Goal: Information Seeking & Learning: Learn about a topic

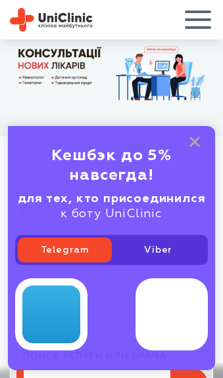
click at [202, 8] on span "button" at bounding box center [197, 19] width 55 height 55
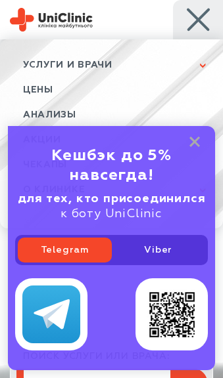
click at [194, 139] on rect at bounding box center [194, 142] width 11 height 11
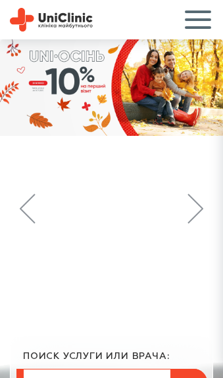
click at [192, 20] on span "button" at bounding box center [197, 19] width 55 height 55
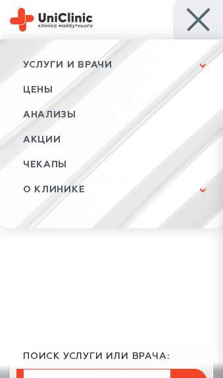
click at [103, 193] on span "О клинике" at bounding box center [111, 189] width 223 height 25
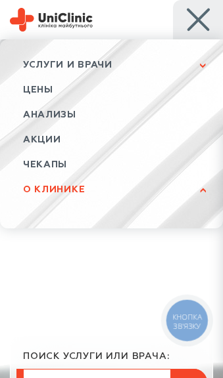
click at [68, 191] on span "О клинике" at bounding box center [54, 189] width 62 height 9
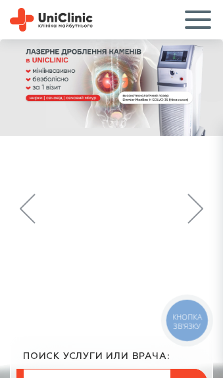
click at [109, 267] on link at bounding box center [111, 208] width 223 height 339
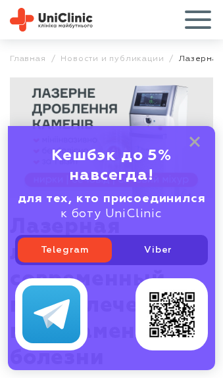
click at [25, 62] on link "Главная" at bounding box center [28, 59] width 36 height 10
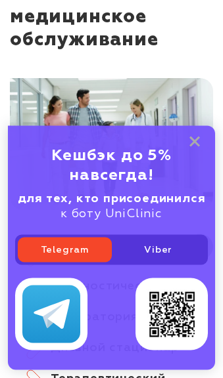
scroll to position [2769, 0]
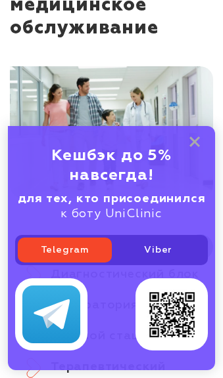
click at [196, 147] on rect at bounding box center [194, 142] width 11 height 11
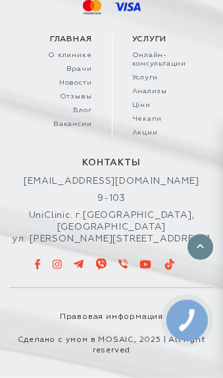
scroll to position [11292, 0]
click at [80, 129] on link "Вакансии" at bounding box center [61, 124] width 62 height 9
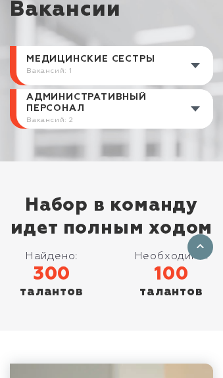
scroll to position [587, 0]
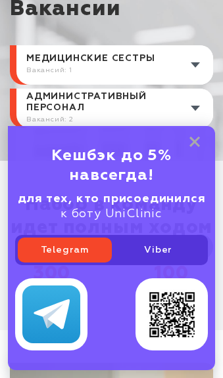
click at [171, 111] on link at bounding box center [114, 108] width 196 height 39
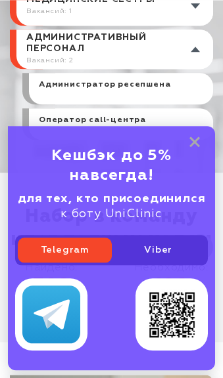
scroll to position [647, 0]
click at [198, 147] on rect at bounding box center [194, 142] width 11 height 11
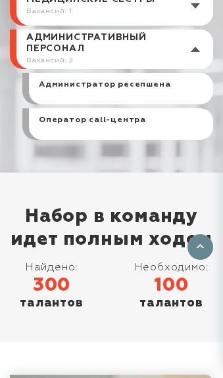
click at [168, 81] on div "Администратор ресепшена" at bounding box center [121, 89] width 184 height 32
click at [145, 87] on link "Администратор ресепшена" at bounding box center [104, 92] width 131 height 25
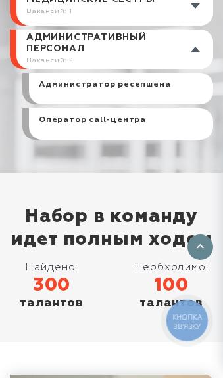
click at [119, 120] on link "Оператор cаll-центра" at bounding box center [92, 127] width 107 height 25
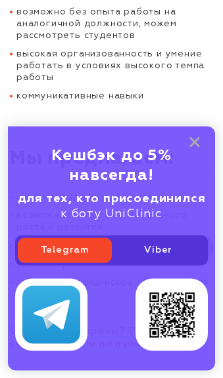
scroll to position [537, 0]
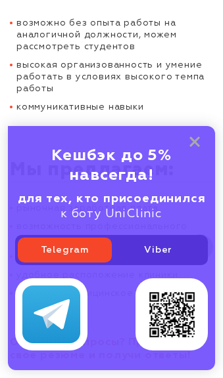
click at [197, 148] on icon at bounding box center [194, 142] width 11 height 11
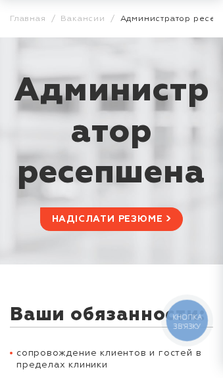
scroll to position [0, 0]
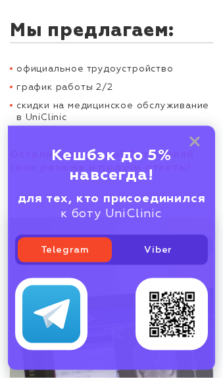
scroll to position [830, 0]
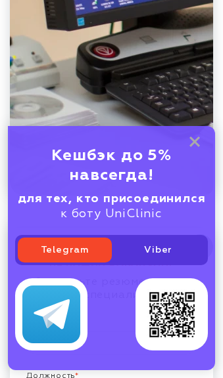
click at [194, 147] on rect at bounding box center [194, 142] width 11 height 11
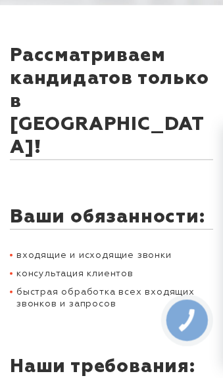
scroll to position [0, 0]
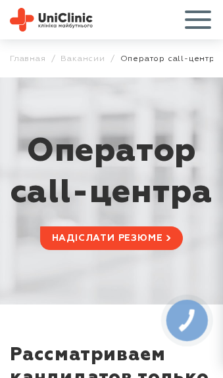
click at [194, 15] on span "button" at bounding box center [197, 19] width 55 height 55
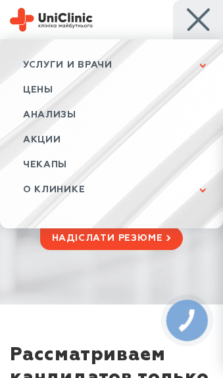
click at [103, 193] on span "О клинике" at bounding box center [111, 189] width 223 height 25
click at [51, 190] on span "О клинике" at bounding box center [54, 189] width 62 height 9
click at [210, 18] on span "button" at bounding box center [197, 19] width 55 height 55
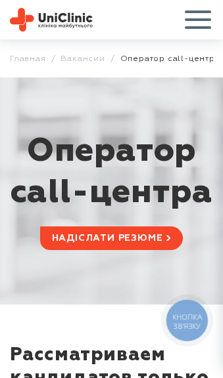
click at [37, 16] on img at bounding box center [51, 20] width 83 height 24
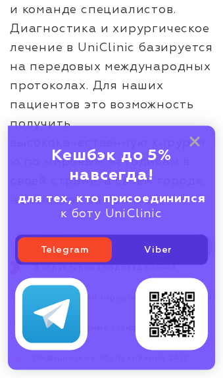
scroll to position [648, 0]
